Goal: Information Seeking & Learning: Check status

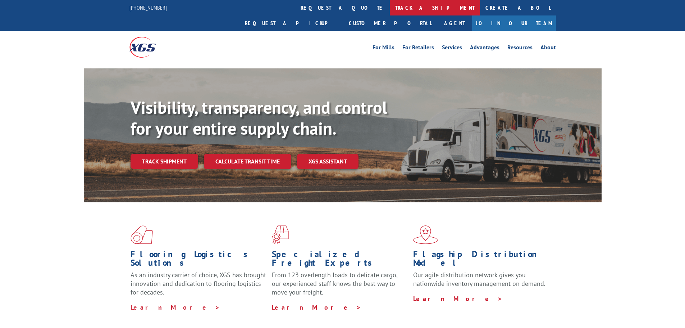
click at [390, 10] on link "track a shipment" at bounding box center [435, 7] width 90 height 15
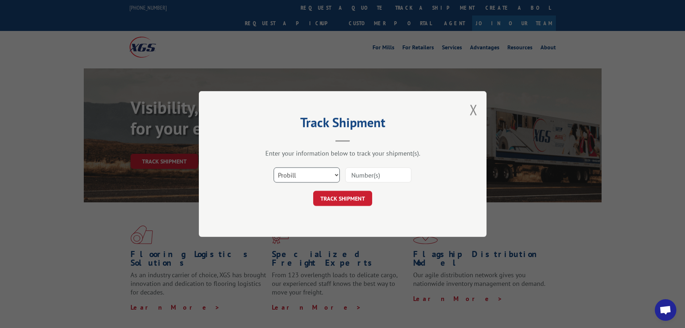
click at [295, 181] on select "Select category... Probill BOL PO" at bounding box center [307, 174] width 66 height 15
select select "bol"
click at [274, 167] on select "Select category... Probill BOL PO" at bounding box center [307, 174] width 66 height 15
click at [360, 177] on input at bounding box center [378, 174] width 66 height 15
type input "2556563"
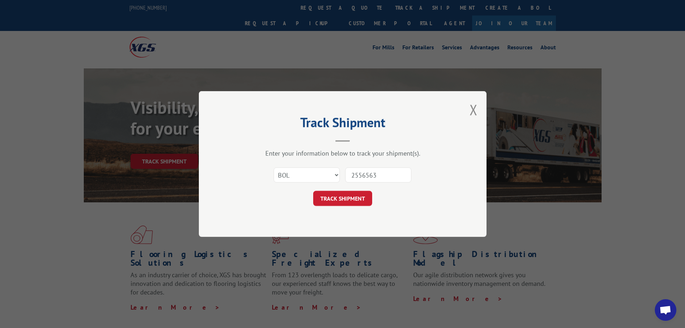
click button "TRACK SHIPMENT" at bounding box center [342, 198] width 59 height 15
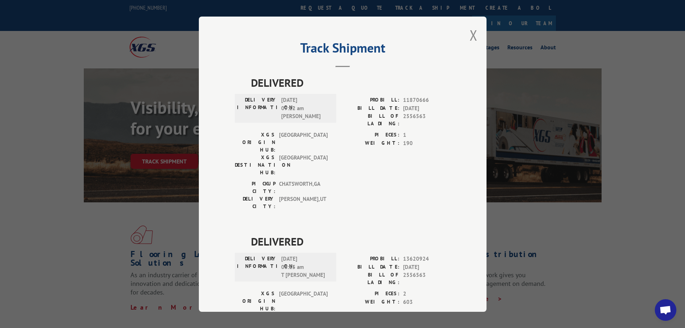
click at [475, 32] on div "Track Shipment DELIVERED DELIVERY INFORMATION: [DATE] 09:12 am [PERSON_NAME] PR…" at bounding box center [343, 164] width 288 height 295
click at [470, 35] on button "Close modal" at bounding box center [474, 35] width 8 height 19
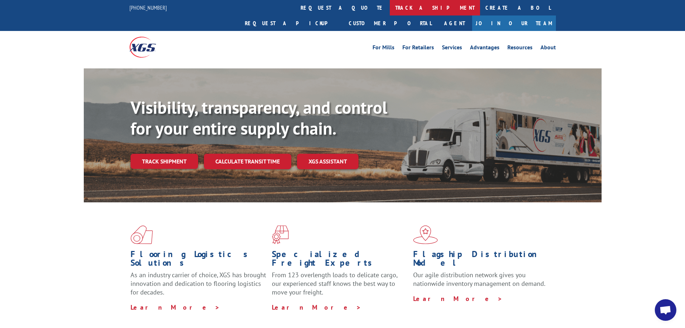
click at [390, 8] on link "track a shipment" at bounding box center [435, 7] width 90 height 15
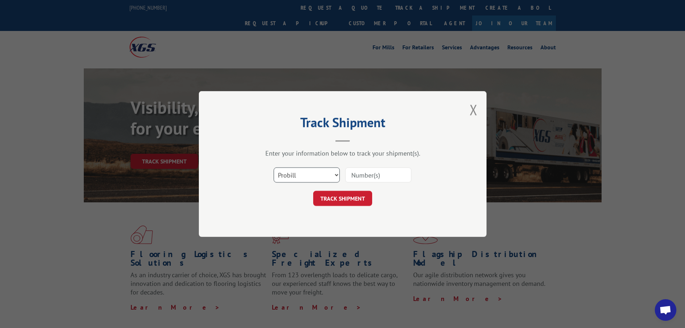
click at [306, 172] on select "Select category... Probill BOL PO" at bounding box center [307, 174] width 66 height 15
select select "bol"
click at [274, 167] on select "Select category... Probill BOL PO" at bounding box center [307, 174] width 66 height 15
click at [352, 176] on input at bounding box center [378, 174] width 66 height 15
type input "2556572"
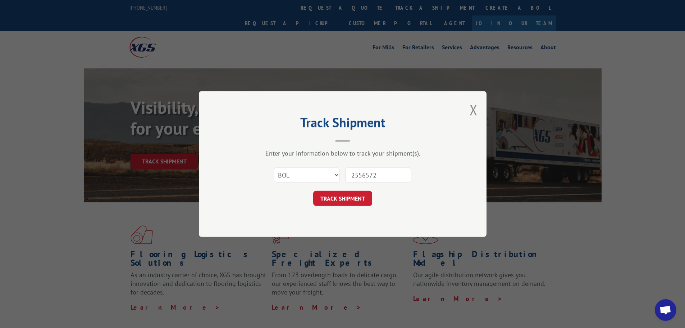
click button "TRACK SHIPMENT" at bounding box center [342, 198] width 59 height 15
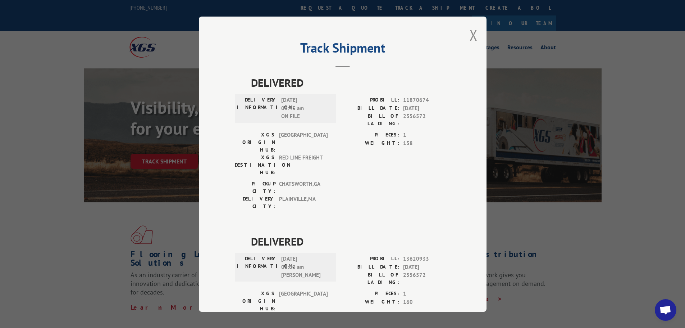
click at [470, 39] on button "Close modal" at bounding box center [474, 35] width 8 height 19
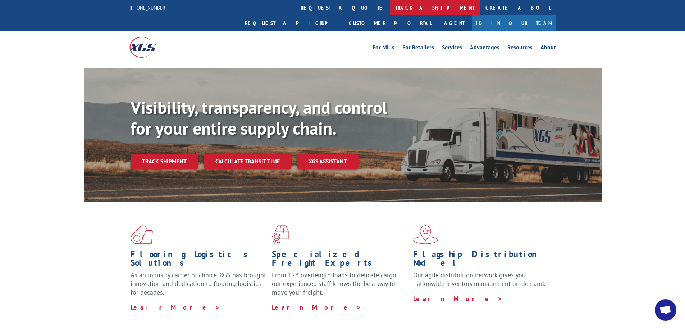
click at [390, 6] on link "track a shipment" at bounding box center [435, 7] width 90 height 15
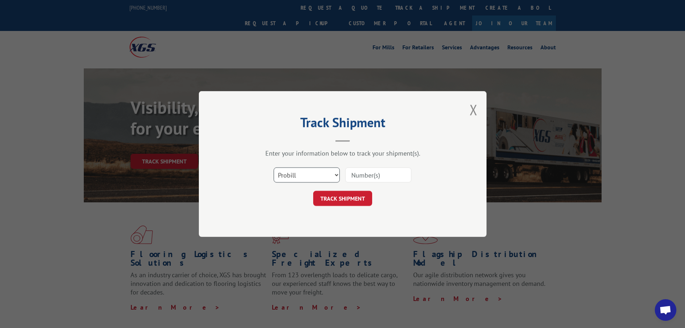
drag, startPoint x: 305, startPoint y: 177, endPoint x: 303, endPoint y: 181, distance: 4.1
click at [305, 178] on select "Select category... Probill BOL PO" at bounding box center [307, 174] width 66 height 15
select select "bol"
click at [274, 167] on select "Select category... Probill BOL PO" at bounding box center [307, 174] width 66 height 15
click at [356, 174] on input at bounding box center [378, 174] width 66 height 15
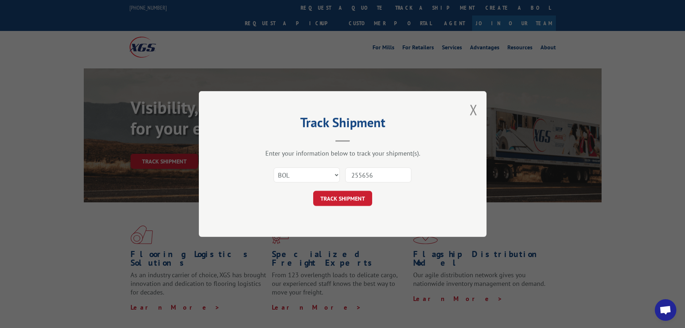
type input "2556563"
click button "TRACK SHIPMENT" at bounding box center [342, 198] width 59 height 15
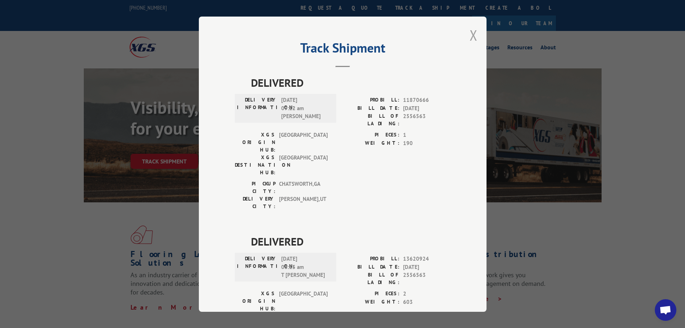
click at [470, 41] on button "Close modal" at bounding box center [474, 35] width 8 height 19
